Goal: Task Accomplishment & Management: Use online tool/utility

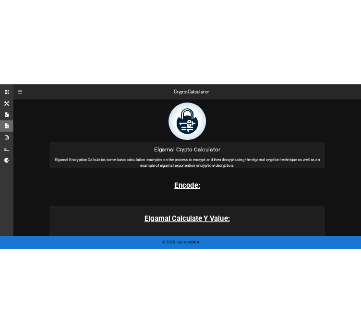
scroll to position [144, 0]
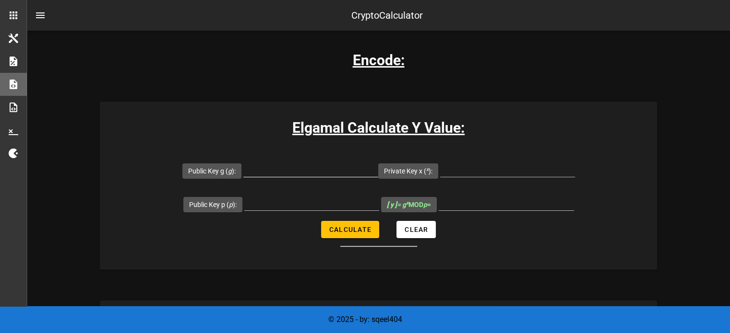
click at [319, 167] on input "Public Key g ( g ):" at bounding box center [310, 169] width 135 height 15
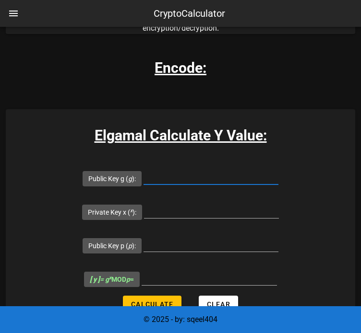
click at [171, 178] on input "Public Key g ( g ):" at bounding box center [210, 176] width 135 height 15
type input "23"
type input "11"
click at [181, 251] on div at bounding box center [210, 244] width 135 height 15
type input "23"
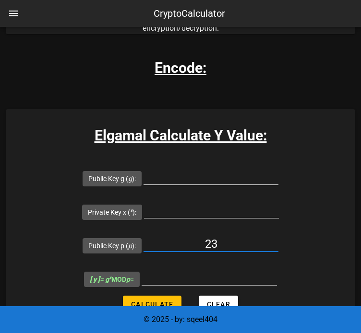
click at [184, 176] on input "Public Key g ( g ):" at bounding box center [210, 176] width 135 height 15
type input "11"
click at [174, 211] on input "Private Key x ( x ):" at bounding box center [211, 210] width 135 height 15
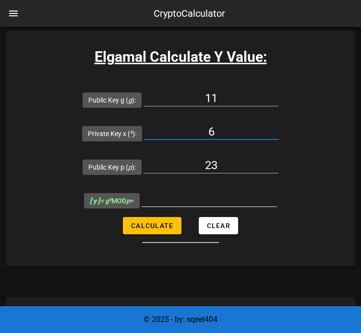
scroll to position [192, 0]
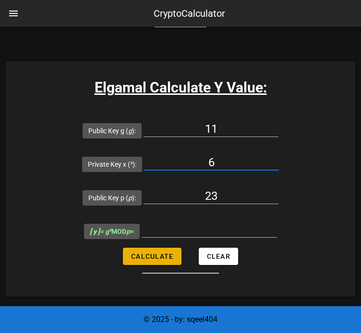
type input "6"
click at [159, 257] on span "Calculate" at bounding box center [151, 257] width 43 height 8
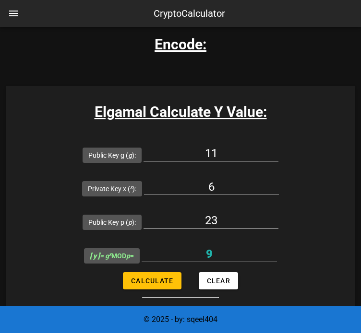
scroll to position [288, 0]
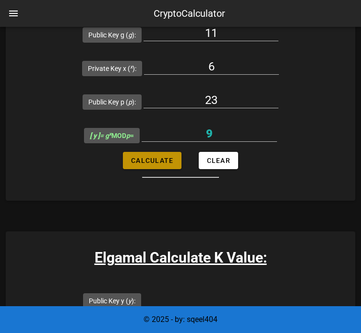
click at [173, 161] on button "Calculate" at bounding box center [152, 160] width 58 height 17
type input "9"
click at [214, 130] on input "9" at bounding box center [209, 133] width 135 height 15
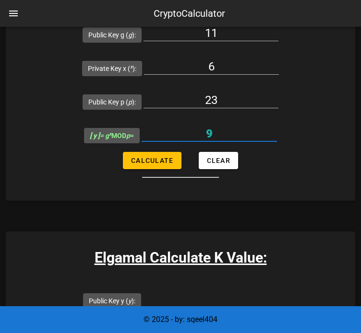
click at [214, 130] on input "9" at bounding box center [209, 133] width 135 height 15
